Goal: Task Accomplishment & Management: Manage account settings

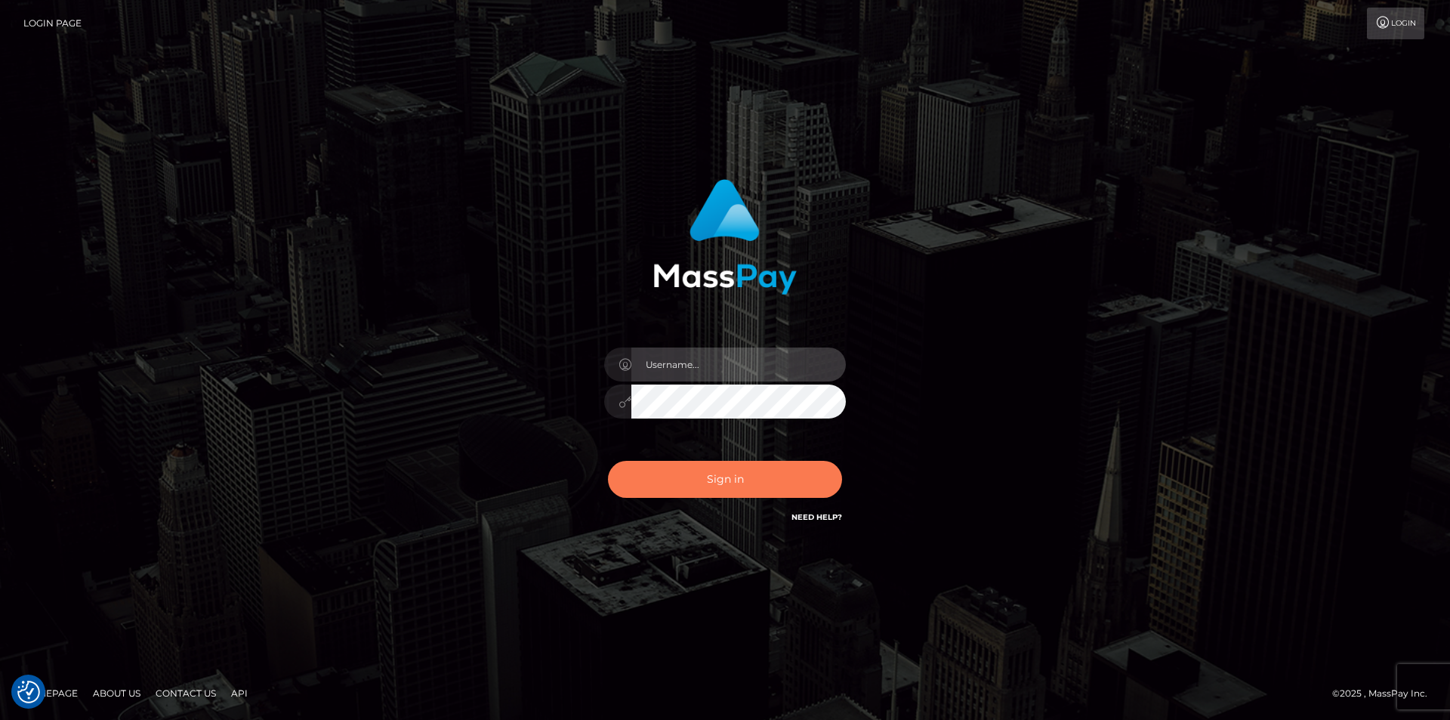
type input "dszikszai"
click at [675, 473] on button "Sign in" at bounding box center [725, 479] width 234 height 37
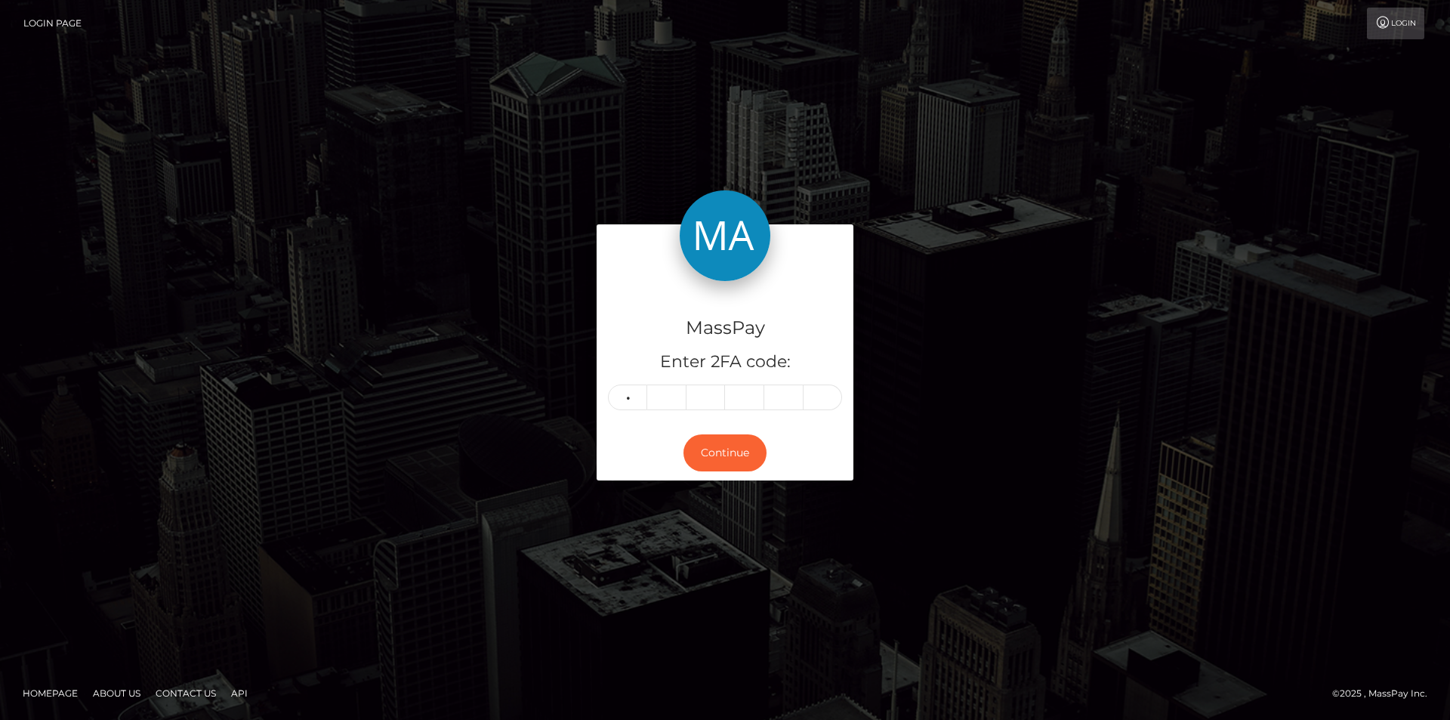
type input "9"
type input "4"
type input "0"
type input "5"
type input "0"
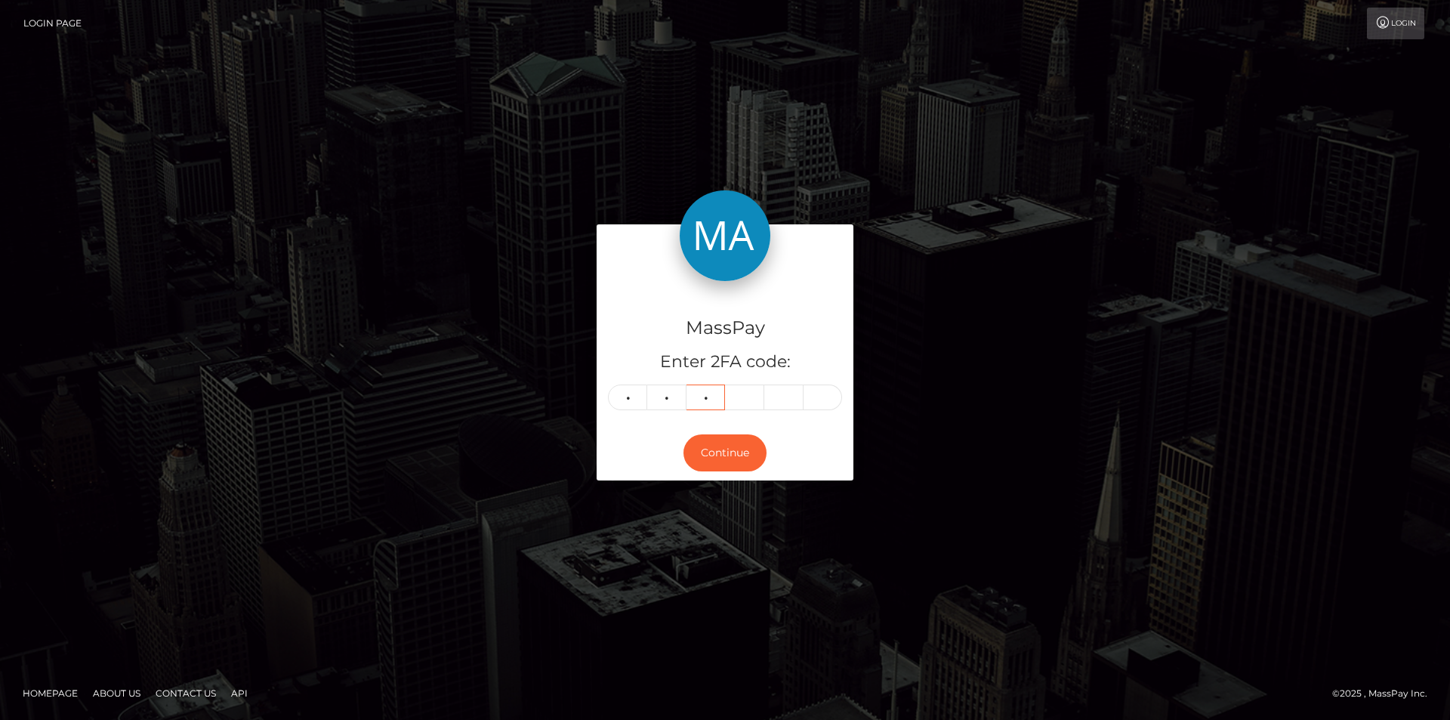
type input "9"
type input "0"
